Goal: Information Seeking & Learning: Find specific fact

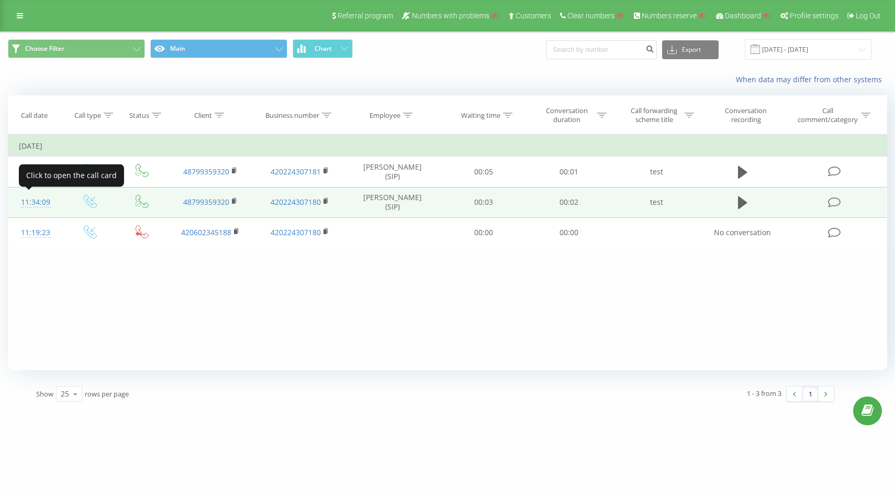
click at [41, 203] on div "11:34:09" at bounding box center [35, 202] width 33 height 20
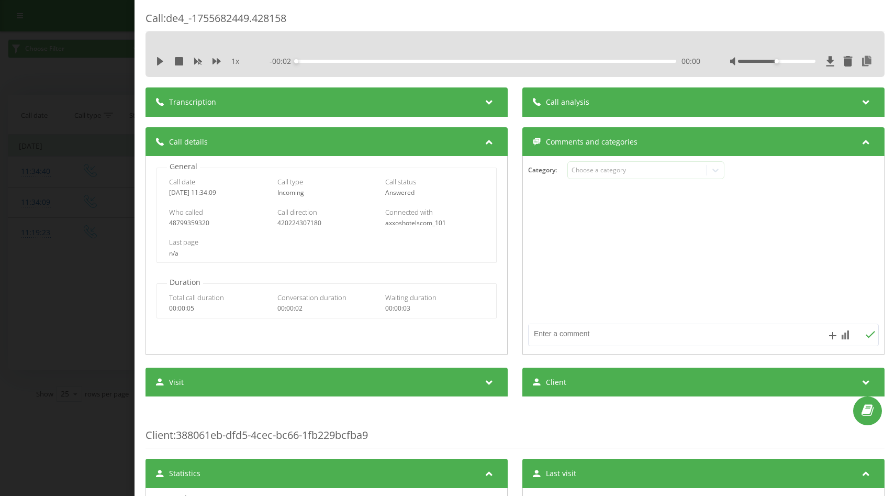
click at [24, 88] on div "Call : de4_-1755682449.428158 1 x - 00:02 00:00 00:00 Transcription For AI anal…" at bounding box center [447, 248] width 895 height 496
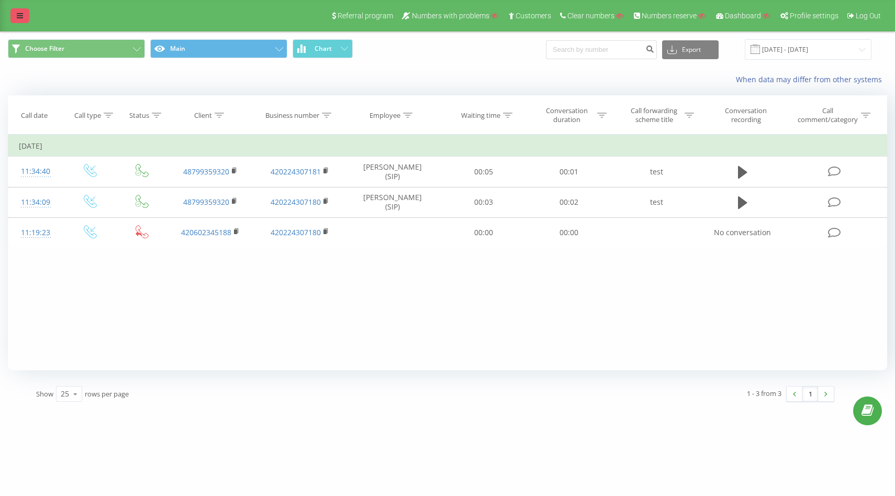
click at [24, 12] on link at bounding box center [19, 15] width 19 height 15
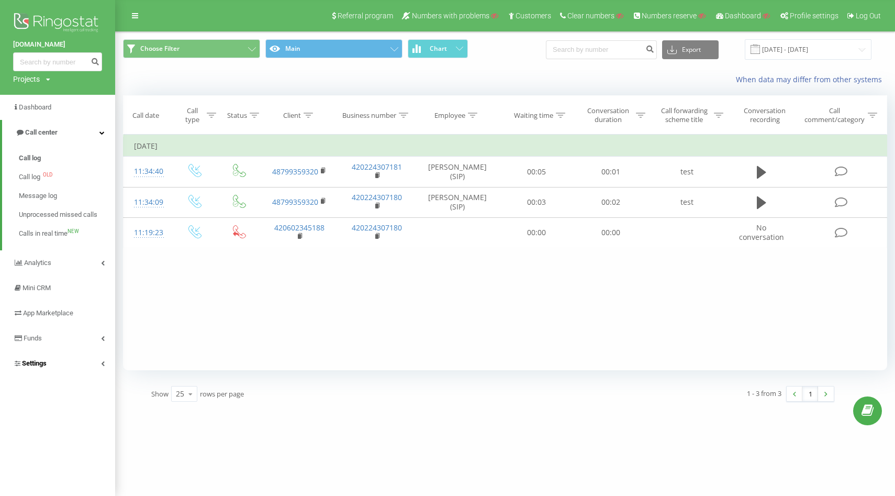
click at [35, 364] on span "Settings" at bounding box center [34, 363] width 25 height 8
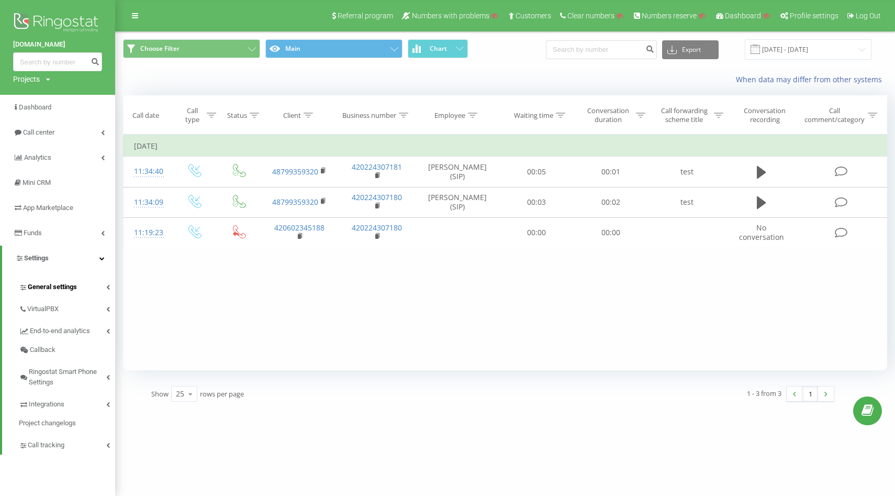
click at [52, 286] on span "General settings" at bounding box center [52, 287] width 49 height 10
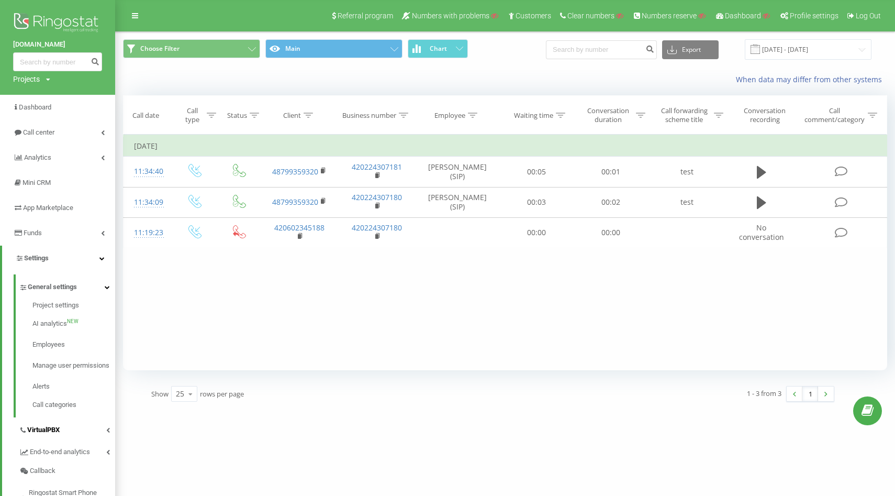
click at [47, 435] on span "VirtualPBX" at bounding box center [43, 429] width 32 height 10
click at [74, 395] on link "Outbound call settings" at bounding box center [73, 387] width 83 height 21
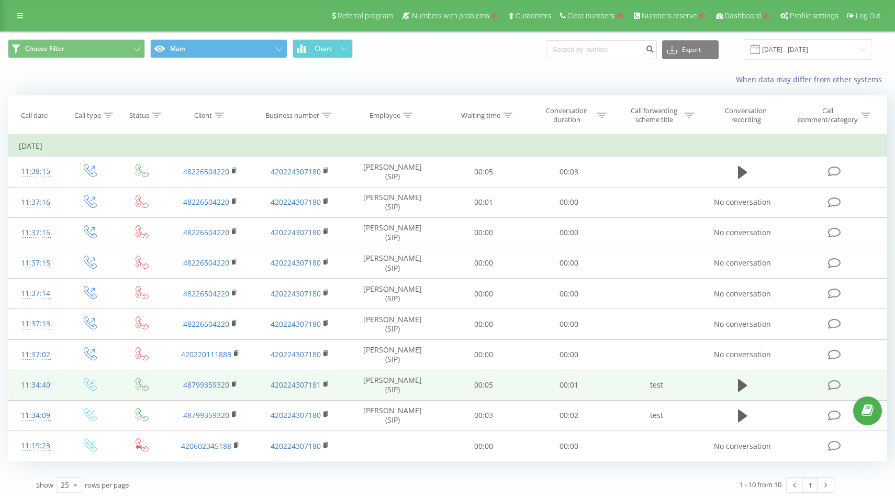
scroll to position [5, 0]
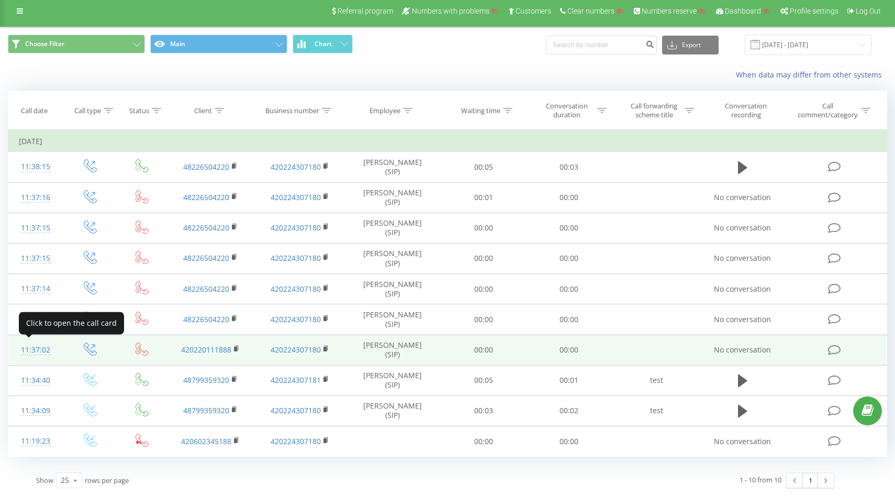
click at [38, 350] on div "11:37:02" at bounding box center [35, 350] width 33 height 20
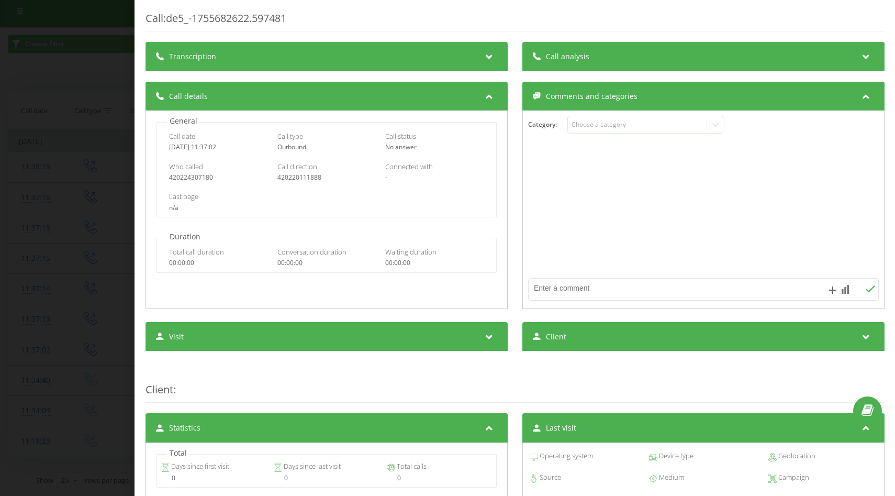
drag, startPoint x: 232, startPoint y: 150, endPoint x: 166, endPoint y: 150, distance: 65.9
click at [166, 150] on div "Call date [DATE] 11:37:02 Call type Outbound Call status No answer" at bounding box center [326, 141] width 339 height 30
copy div "[DATE] 11:37:02"
click at [192, 175] on div "420224307180" at bounding box center [218, 177] width 98 height 7
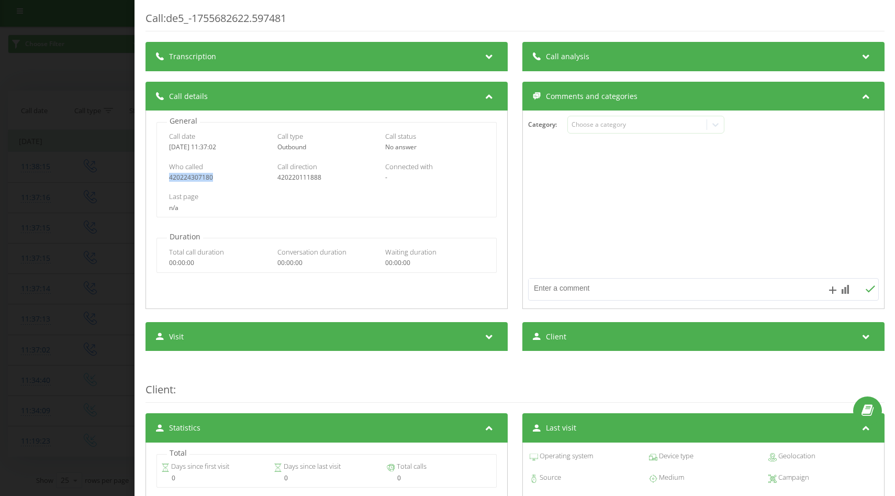
copy div "420224307180"
click at [7, 315] on div "Call : de5_-1755682622.597481 Transcription For AI analysis of future calls, co…" at bounding box center [447, 248] width 895 height 496
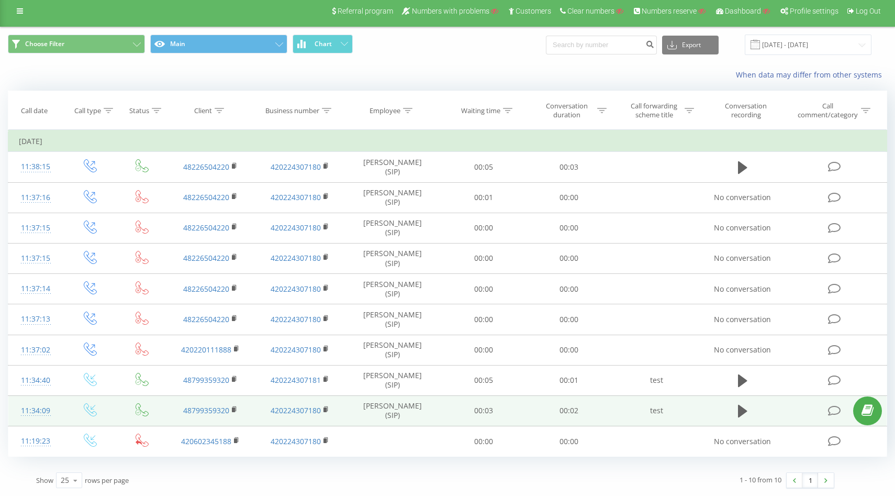
click at [33, 414] on div "11:34:09" at bounding box center [35, 410] width 33 height 20
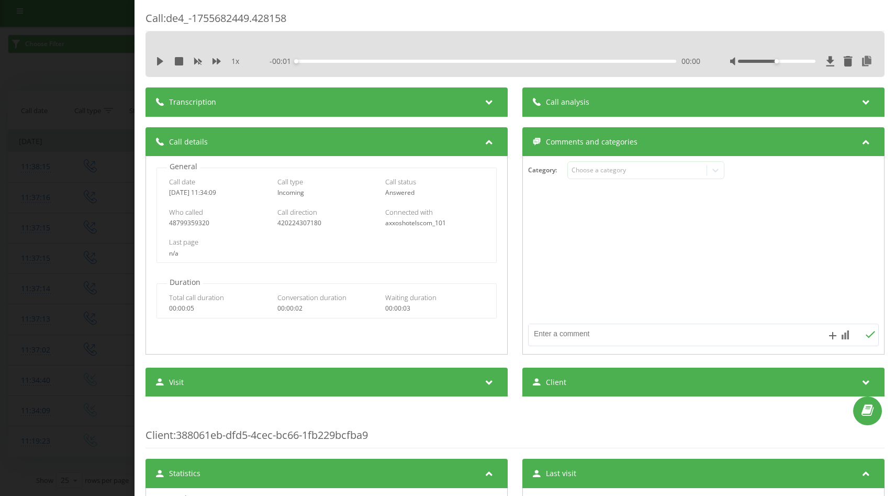
click at [185, 227] on div "48799359320" at bounding box center [218, 222] width 98 height 7
copy div "48799359320"
click at [301, 223] on div "420224307180" at bounding box center [326, 222] width 98 height 7
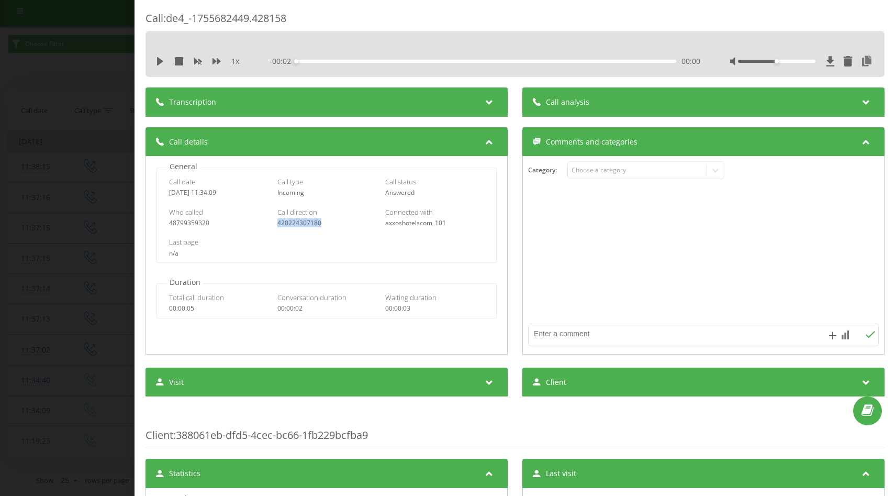
copy div "420224307180"
